Goal: Task Accomplishment & Management: Manage account settings

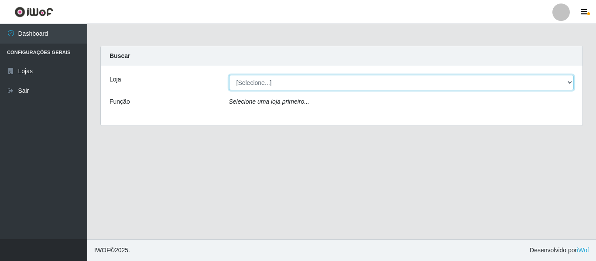
click at [308, 84] on select "[Selecione...] Hiper Queiroz - [GEOGRAPHIC_DATA]" at bounding box center [401, 82] width 345 height 15
select select "497"
click at [229, 75] on select "[Selecione...] Hiper Queiroz - [GEOGRAPHIC_DATA]" at bounding box center [401, 82] width 345 height 15
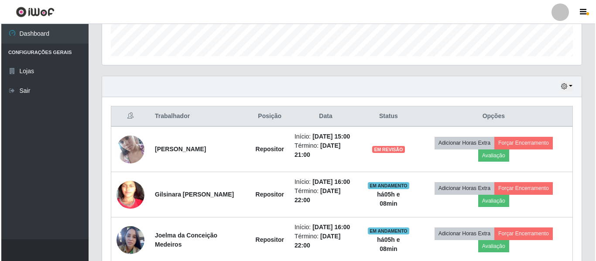
scroll to position [299, 0]
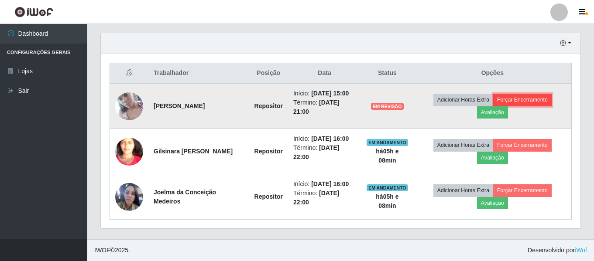
click at [540, 99] on button "Forçar Encerramento" at bounding box center [522, 100] width 58 height 12
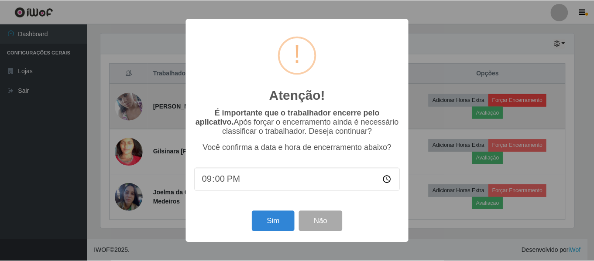
scroll to position [181, 475]
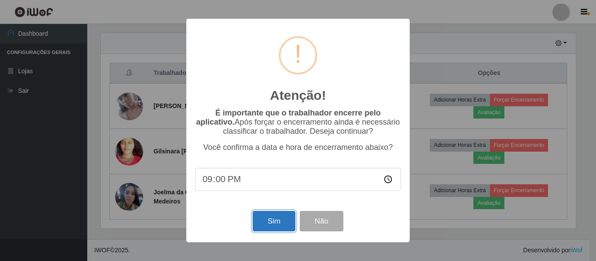
click at [278, 230] on button "Sim" at bounding box center [274, 221] width 42 height 21
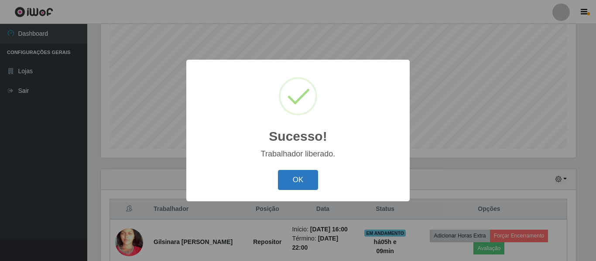
click at [301, 189] on button "OK" at bounding box center [298, 180] width 41 height 21
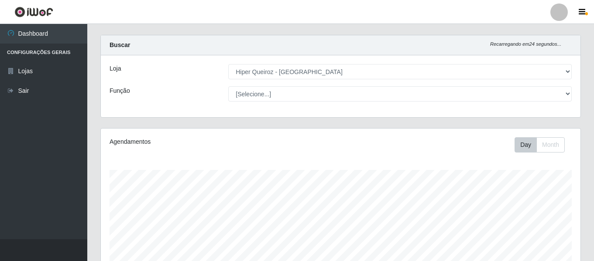
scroll to position [0, 0]
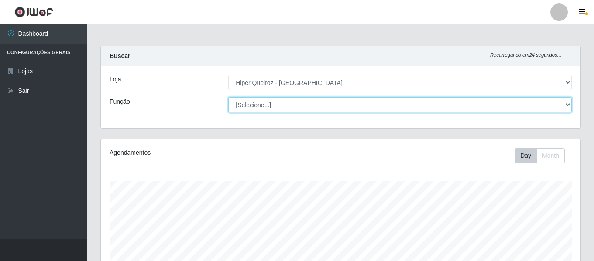
click at [282, 106] on select "[Selecione...] ASG ASG + ASG ++ Embalador Embalador + Embalador ++ Repositor Re…" at bounding box center [399, 104] width 343 height 15
select select "24"
click at [228, 97] on select "[Selecione...] ASG ASG + ASG ++ Embalador Embalador + Embalador ++ Repositor Re…" at bounding box center [399, 104] width 343 height 15
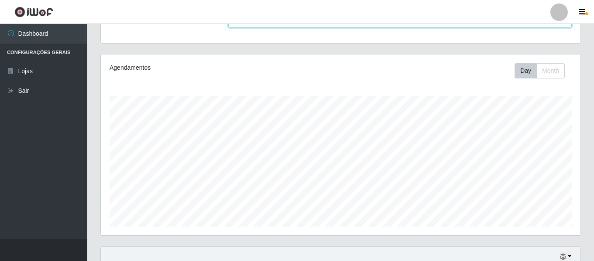
scroll to position [163, 0]
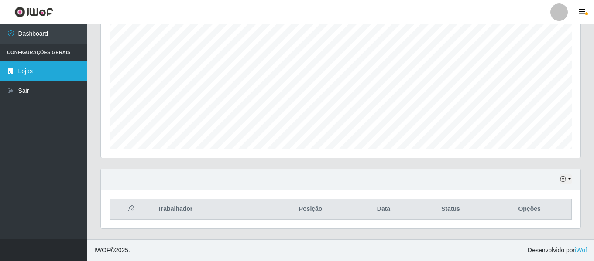
click at [68, 72] on link "Lojas" at bounding box center [43, 72] width 87 height 20
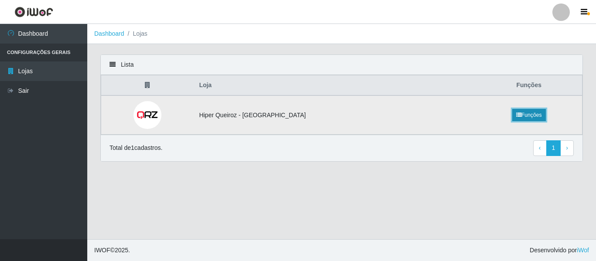
click at [516, 115] on link "Funções" at bounding box center [529, 115] width 34 height 12
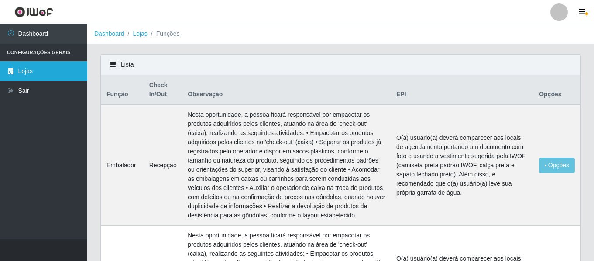
click at [22, 72] on link "Lojas" at bounding box center [43, 72] width 87 height 20
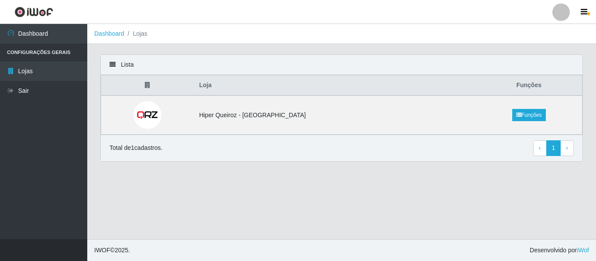
click at [524, 88] on th "Funções" at bounding box center [529, 86] width 106 height 21
click at [223, 85] on th "Loja" at bounding box center [335, 86] width 282 height 21
click at [583, 14] on icon "button" at bounding box center [584, 12] width 7 height 8
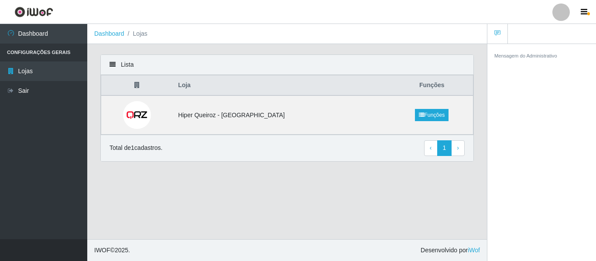
click at [263, 194] on main "Dashboard Lojas Lista Loja Funções Hiper Queiroz - [GEOGRAPHIC_DATA] Funções To…" at bounding box center [287, 132] width 400 height 216
click at [247, 213] on main "Dashboard Lojas Lista Loja Funções Hiper Queiroz - [GEOGRAPHIC_DATA] Funções To…" at bounding box center [287, 132] width 400 height 216
click at [114, 63] on icon at bounding box center [113, 65] width 6 height 6
drag, startPoint x: 213, startPoint y: 93, endPoint x: 219, endPoint y: 85, distance: 10.4
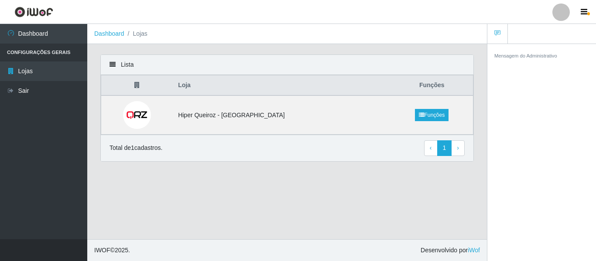
click at [213, 93] on th "Loja" at bounding box center [282, 86] width 218 height 21
click at [227, 79] on th "Loja" at bounding box center [282, 86] width 218 height 21
